Goal: Use online tool/utility: Utilize a website feature to perform a specific function

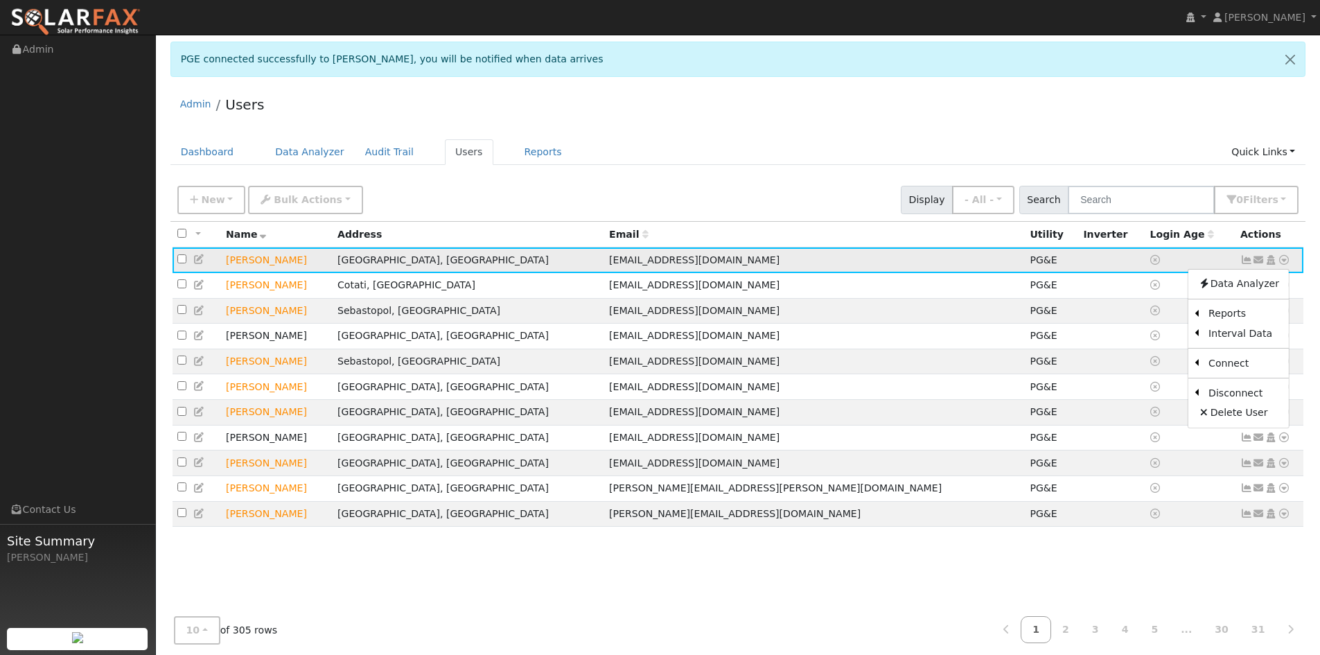
click at [261, 259] on td "[PERSON_NAME]" at bounding box center [277, 260] width 112 height 26
click at [1287, 265] on icon at bounding box center [1284, 260] width 12 height 10
click at [1245, 283] on link "Data Analyzer" at bounding box center [1238, 283] width 100 height 19
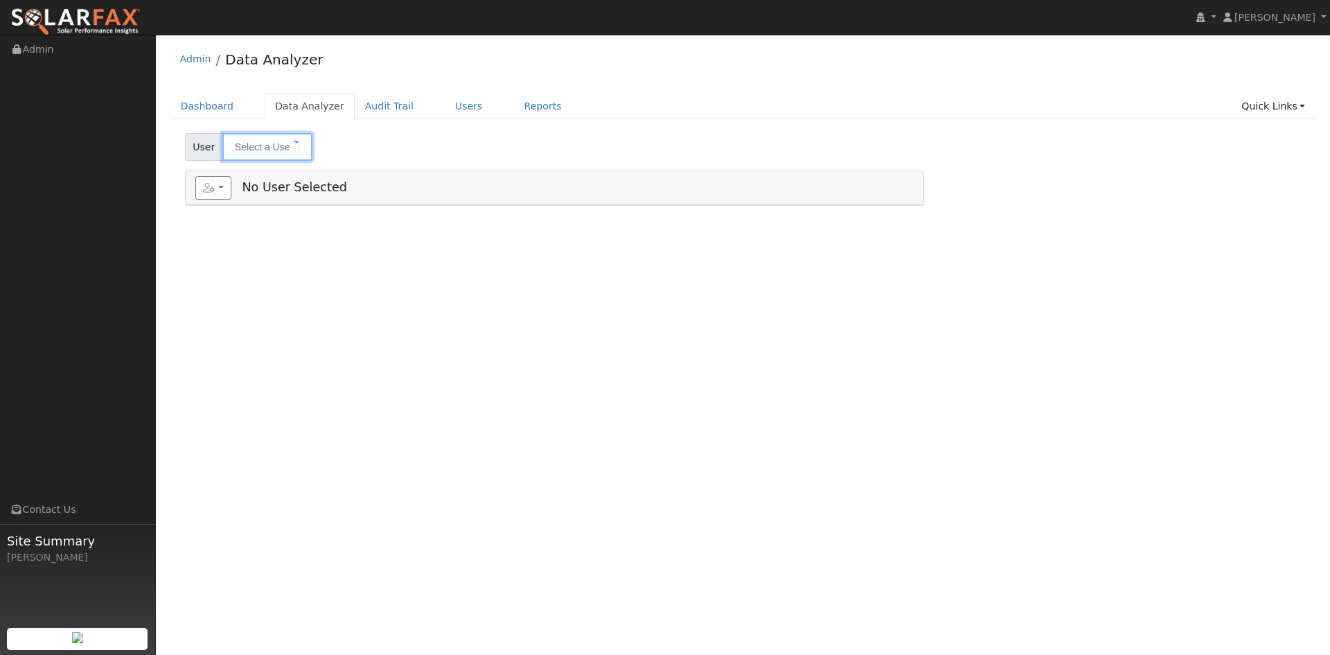
type input "[PERSON_NAME]"
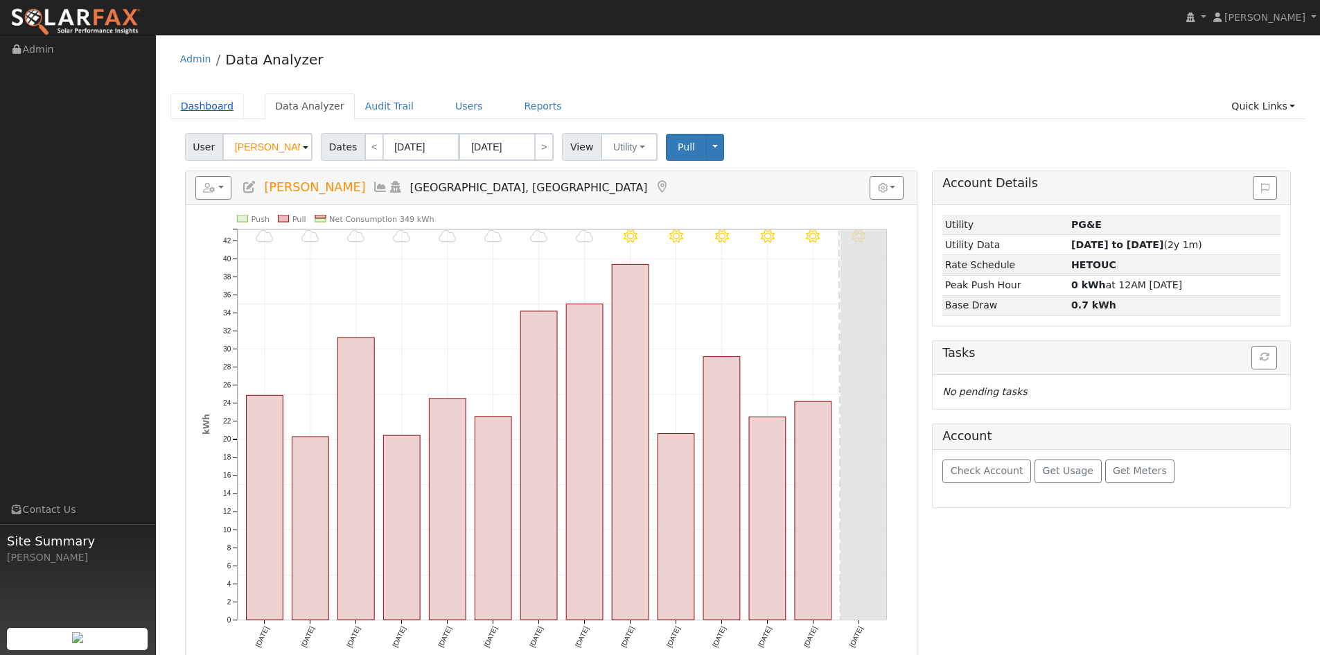
click at [200, 105] on link "Dashboard" at bounding box center [207, 107] width 74 height 26
